Goal: Task Accomplishment & Management: Manage account settings

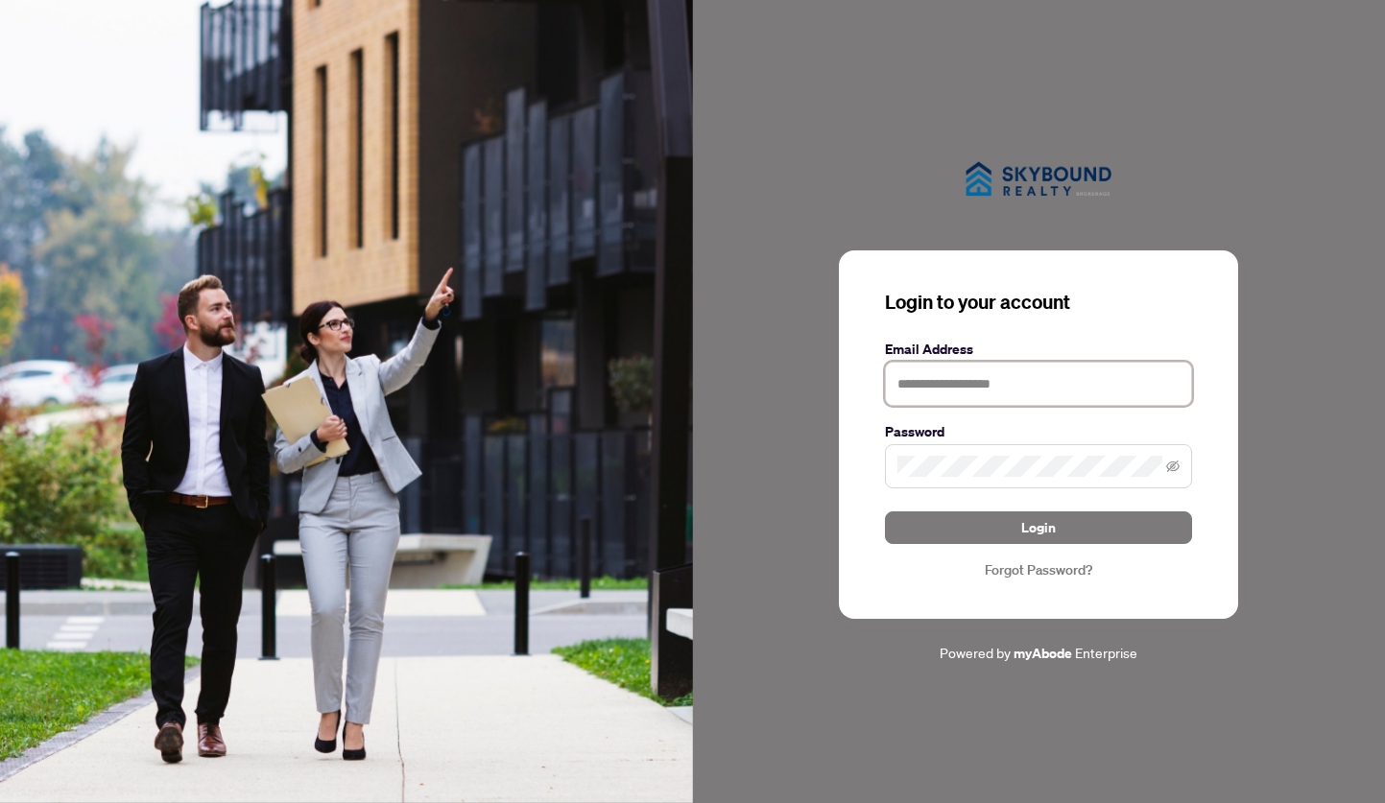
click at [1011, 373] on input "text" at bounding box center [1038, 384] width 307 height 44
type input "**********"
click at [885, 512] on button "Login" at bounding box center [1038, 528] width 307 height 33
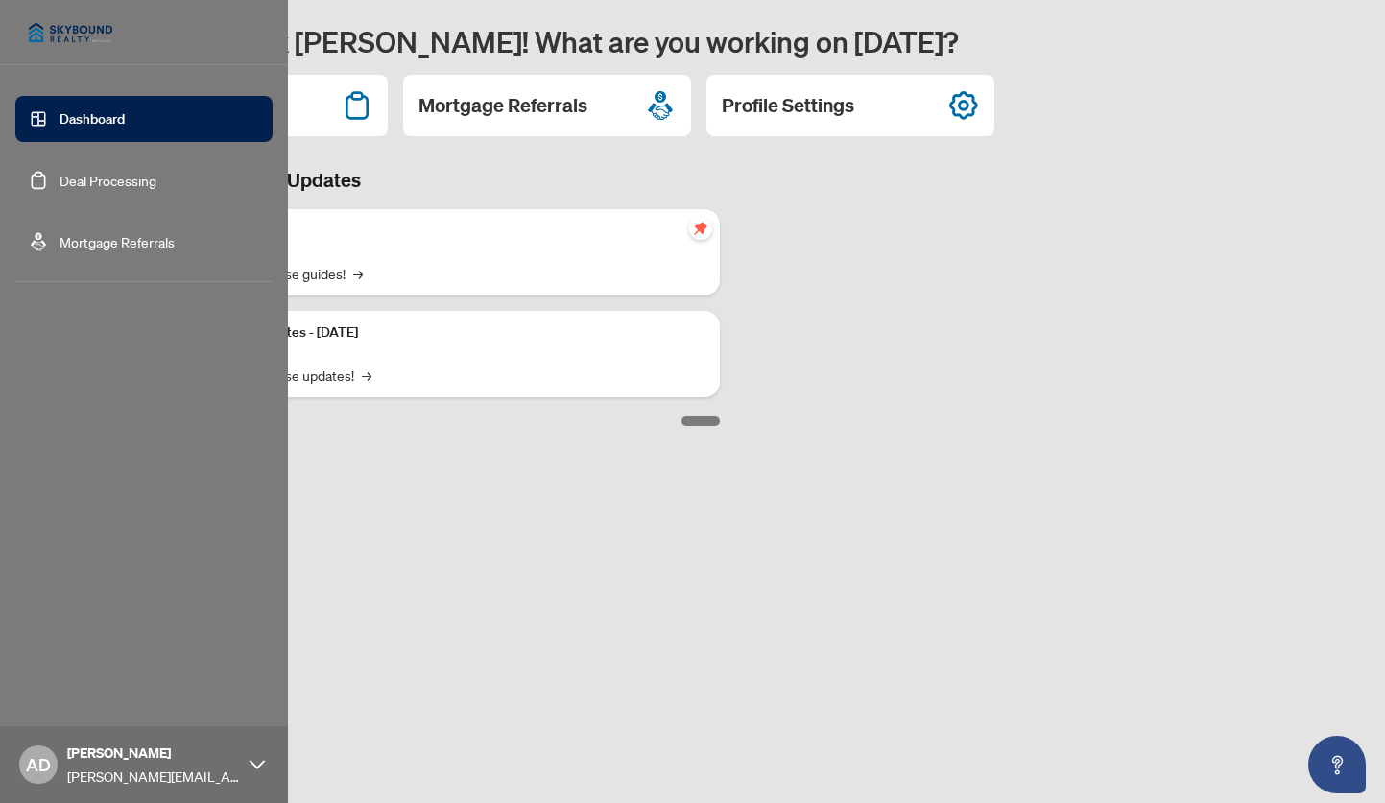
click at [113, 177] on link "Deal Processing" at bounding box center [108, 180] width 97 height 17
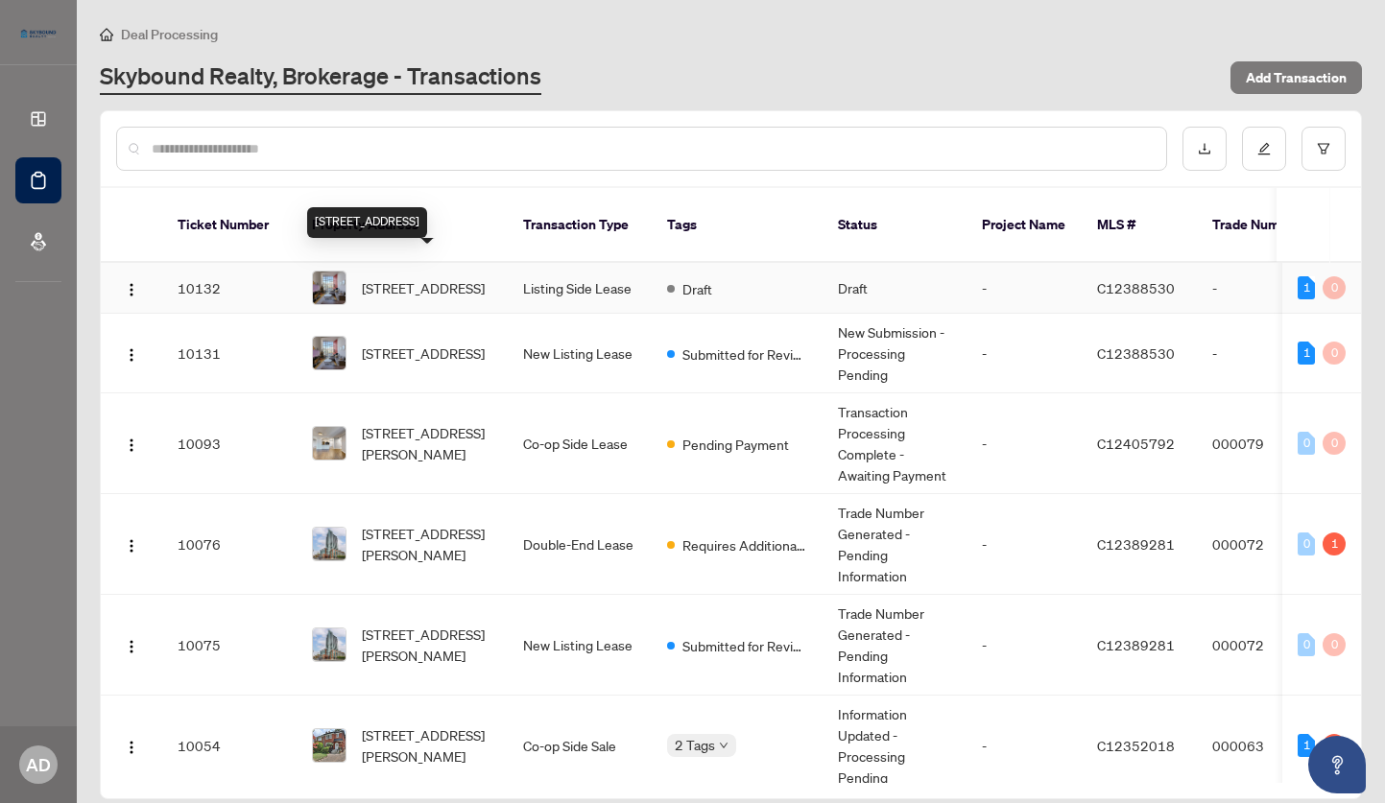
click at [469, 277] on span "[STREET_ADDRESS]" at bounding box center [423, 287] width 123 height 21
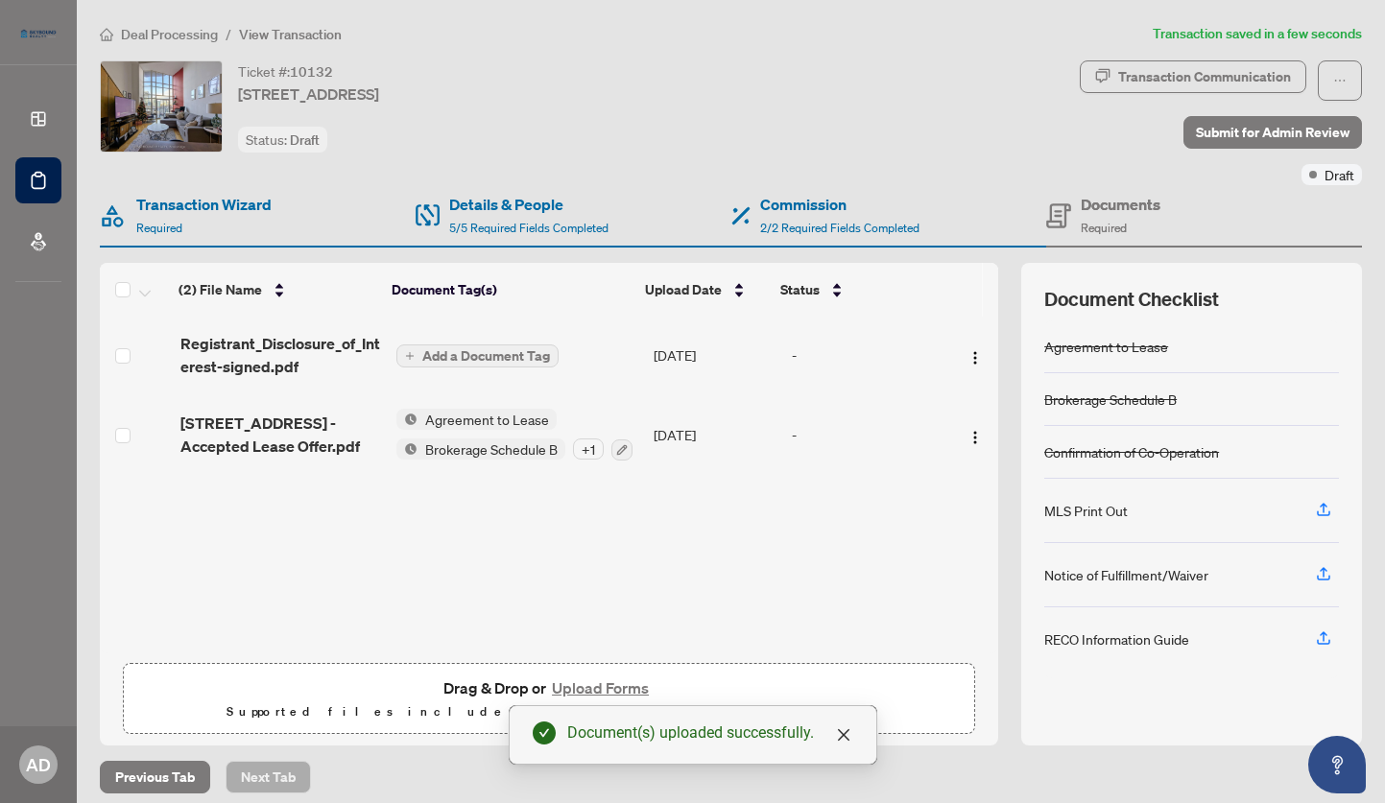
click at [505, 354] on span "Add a Document Tag" at bounding box center [486, 355] width 128 height 13
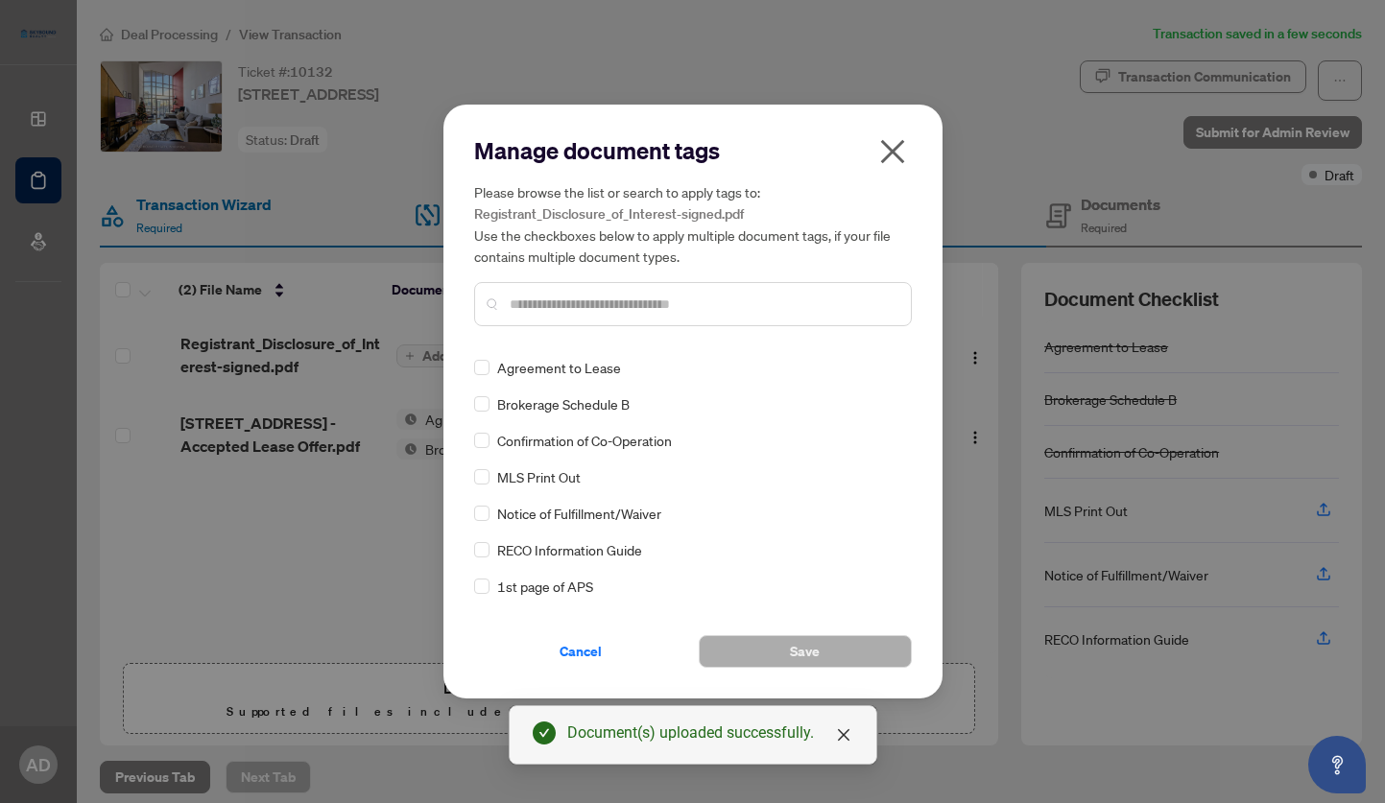
click at [606, 313] on input "text" at bounding box center [703, 304] width 386 height 21
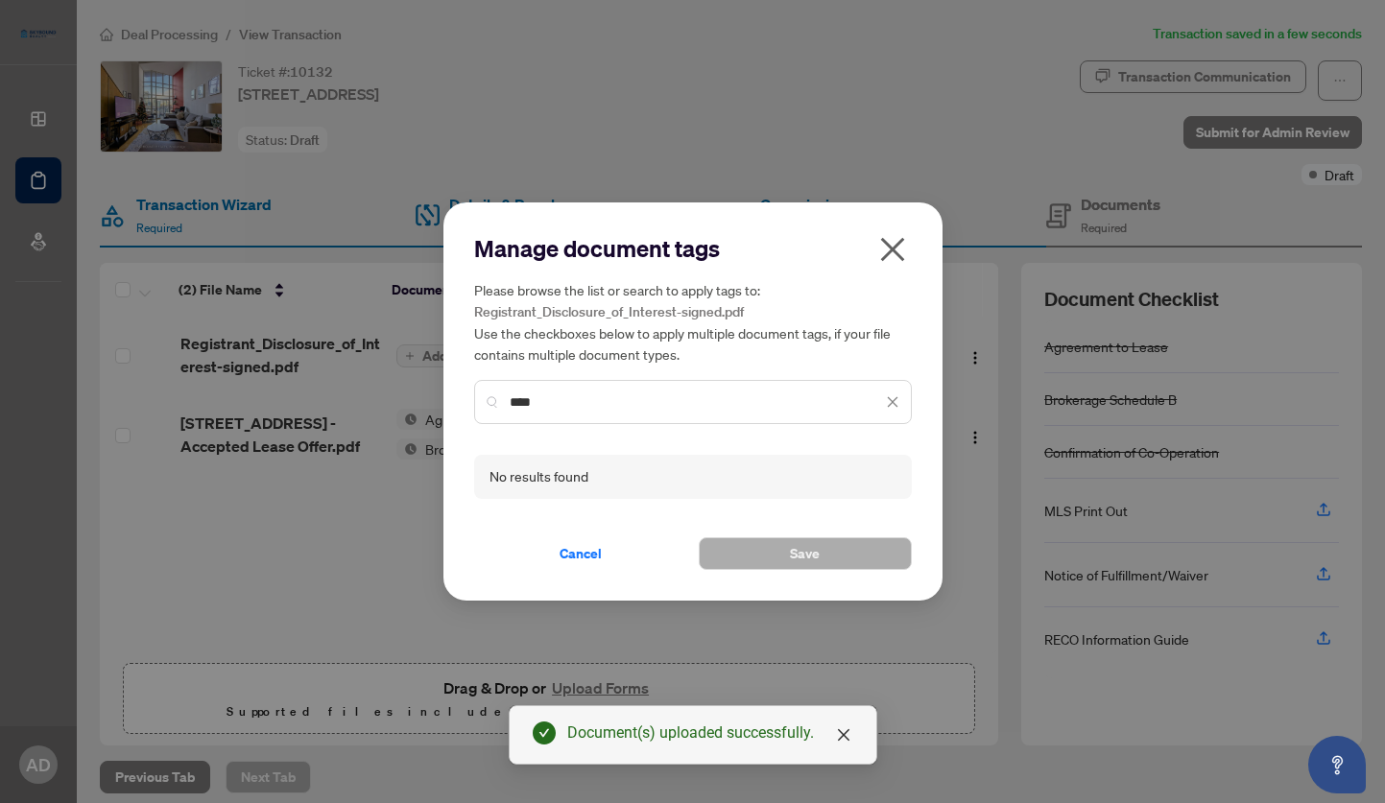
click at [440, 403] on div "Manage document tags Please browse the list or search to apply tags to: Registr…" at bounding box center [692, 401] width 1385 height 803
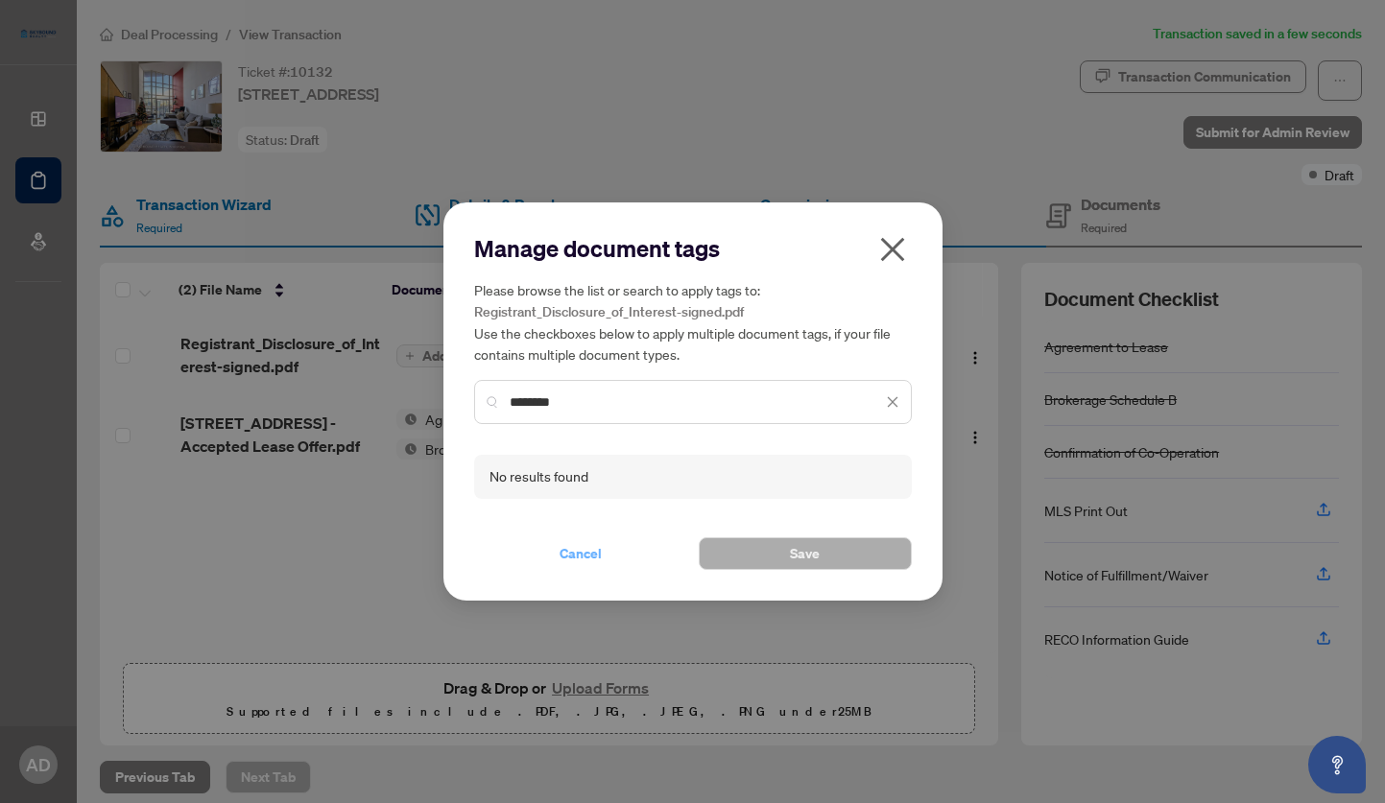
type input "********"
click at [593, 550] on span "Cancel" at bounding box center [581, 553] width 42 height 31
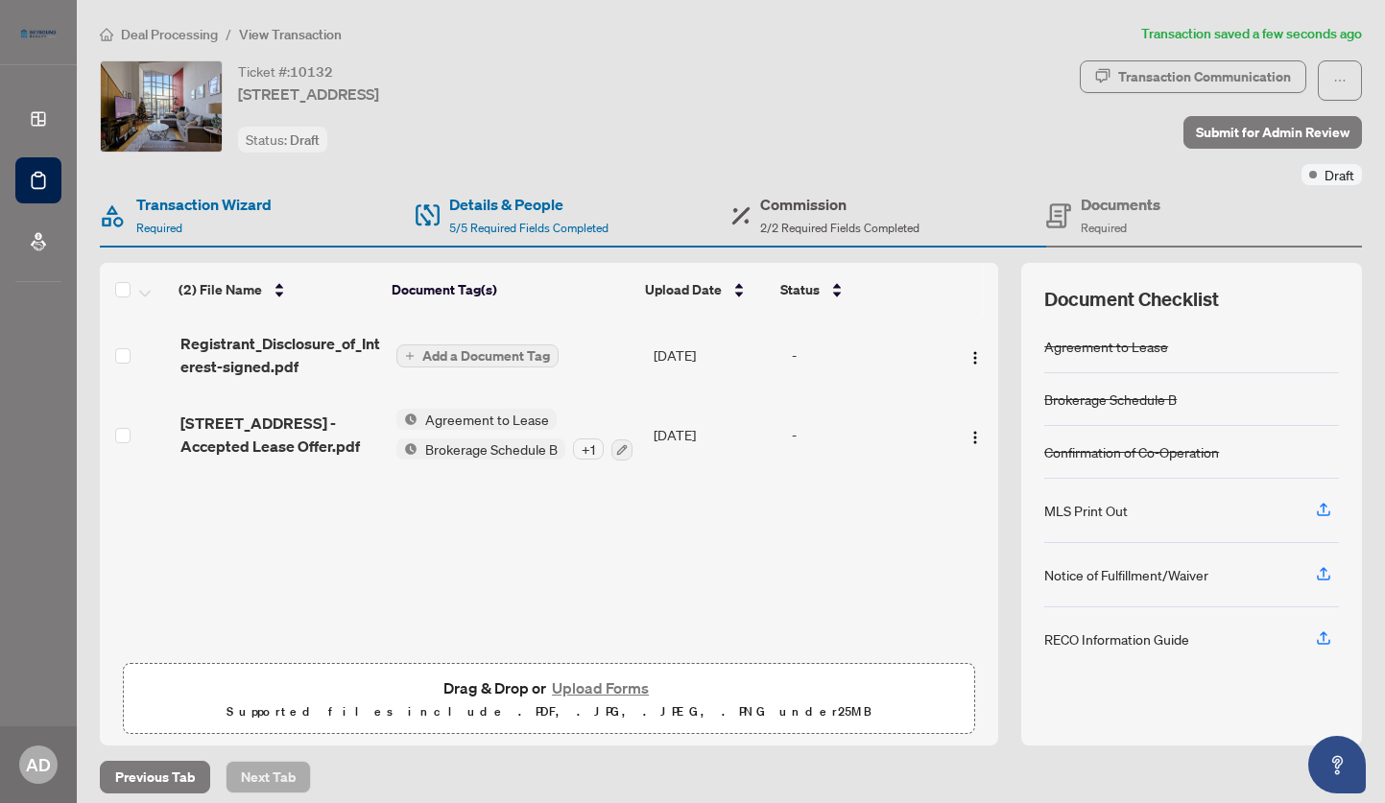
click at [789, 202] on h4 "Commission" at bounding box center [839, 204] width 159 height 23
